Goal: Information Seeking & Learning: Learn about a topic

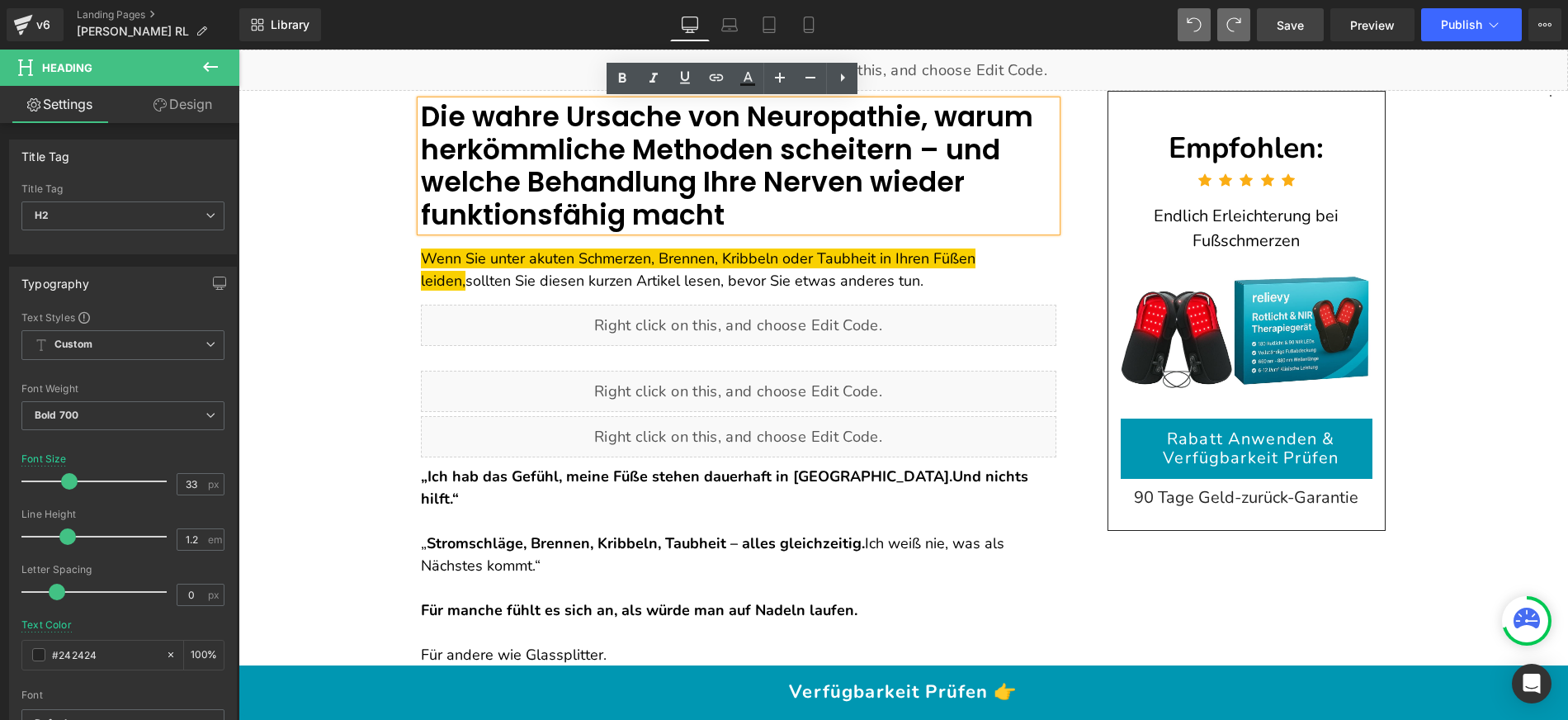
click at [1276, 25] on link "Save" at bounding box center [1290, 24] width 67 height 33
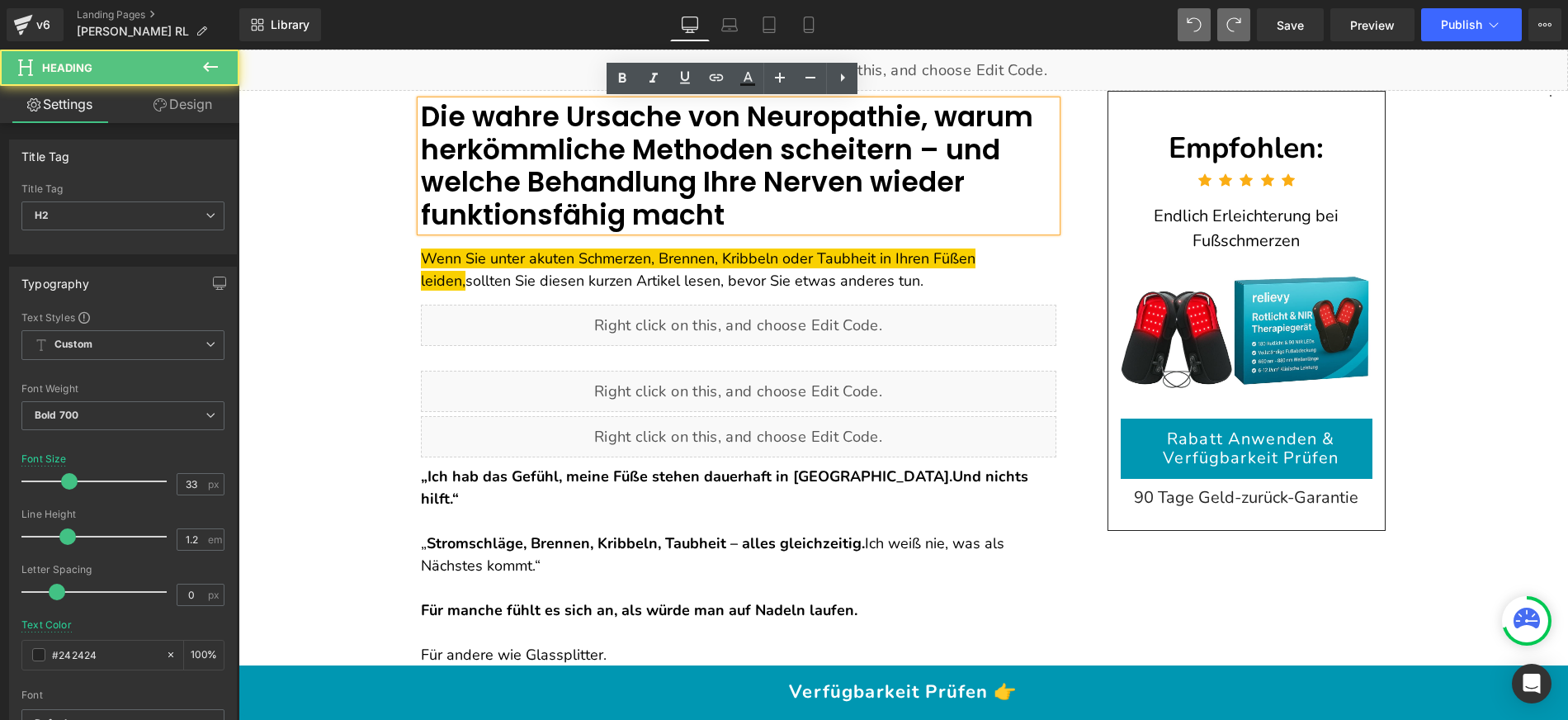
click at [525, 126] on font "Die wahre Ursache von Neuropathie, warum herkömmliche Methoden scheitern – und …" at bounding box center [727, 166] width 612 height 137
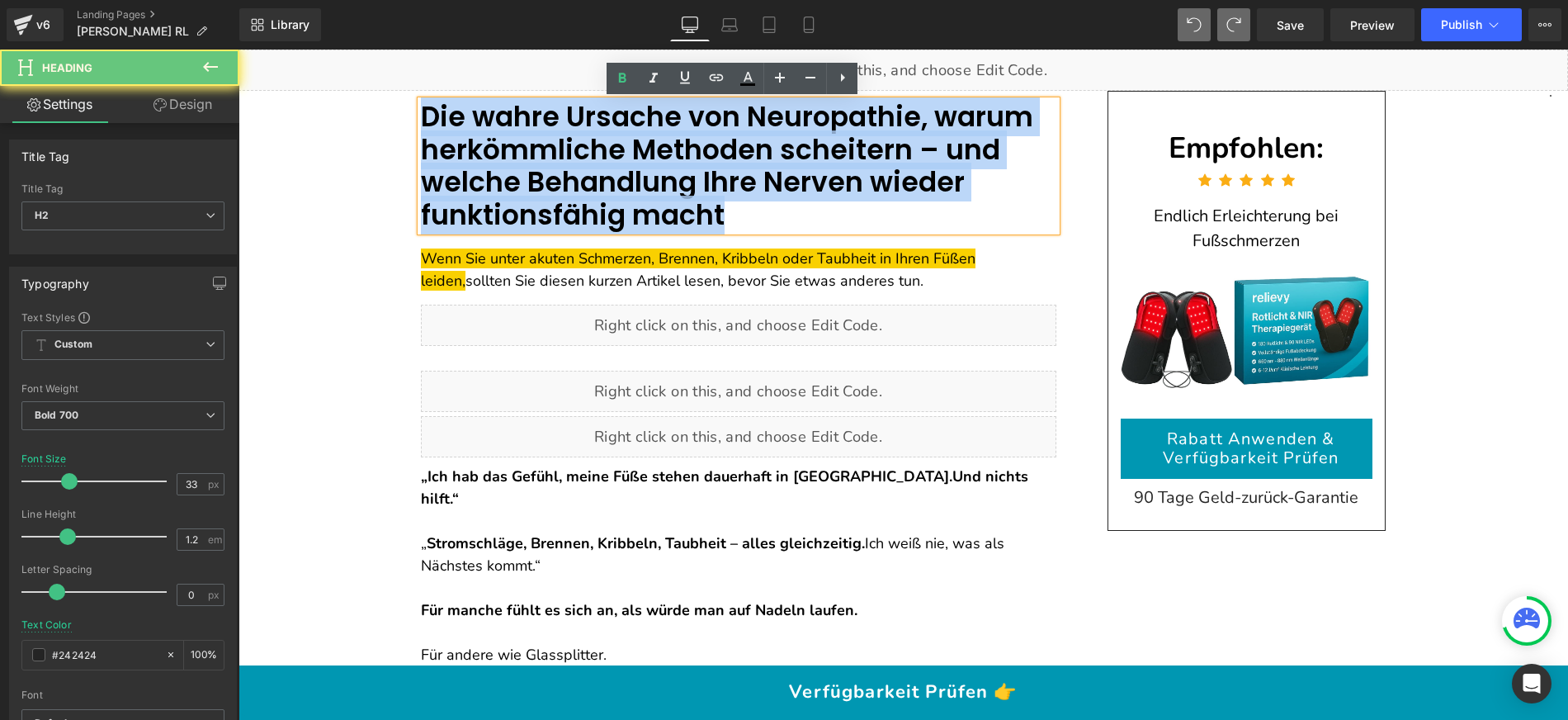
click at [525, 126] on font "Die wahre Ursache von Neuropathie, warum herkömmliche Methoden scheitern – und …" at bounding box center [727, 166] width 612 height 137
paste div
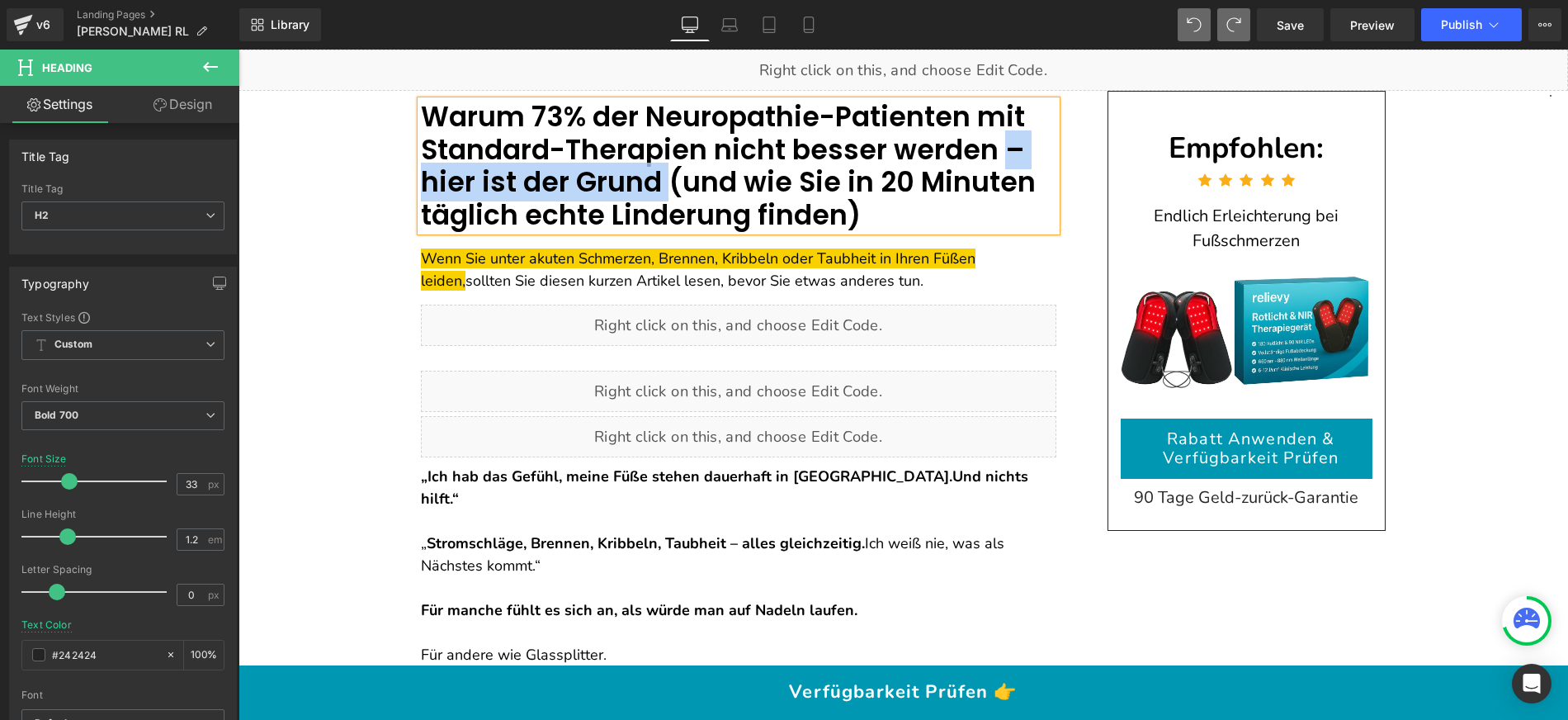
drag, startPoint x: 948, startPoint y: 145, endPoint x: 593, endPoint y: 187, distance: 357.5
click at [593, 187] on font "Warum 73% der Neuropathie-Patienten mit Standard-Therapien nicht besser werden …" at bounding box center [728, 166] width 615 height 137
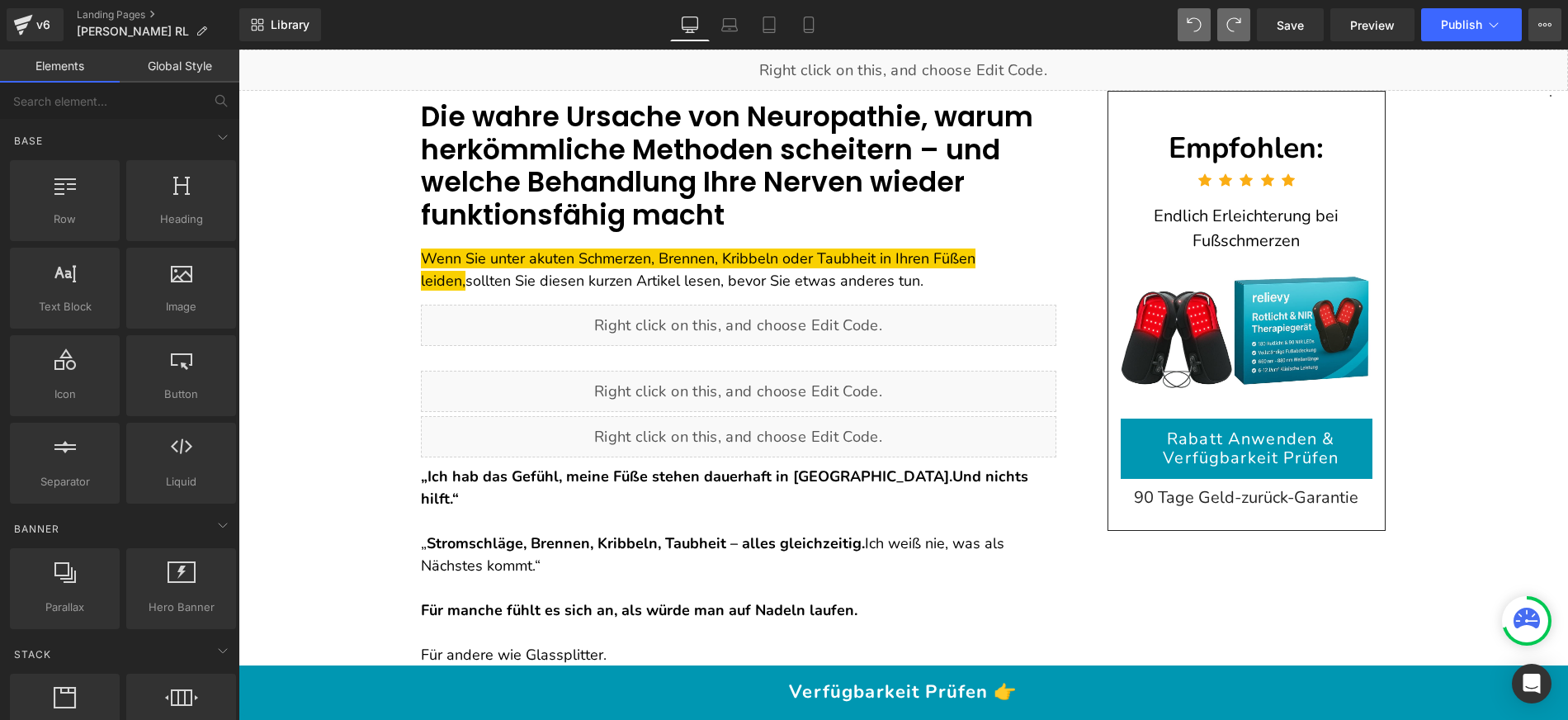
click at [1541, 29] on icon at bounding box center [1544, 24] width 14 height 14
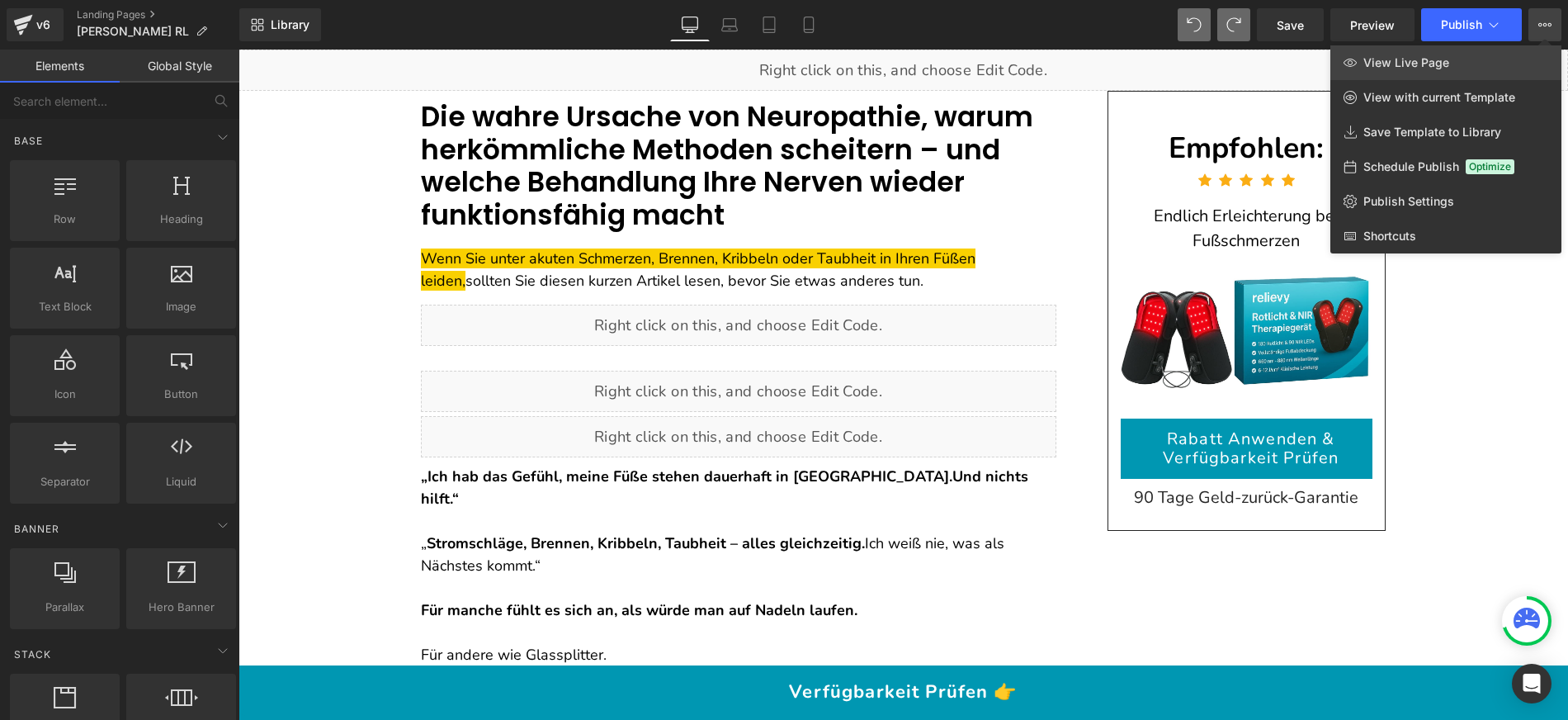
click at [1425, 62] on span "View Live Page" at bounding box center [1406, 62] width 86 height 14
